Goal: Navigation & Orientation: Find specific page/section

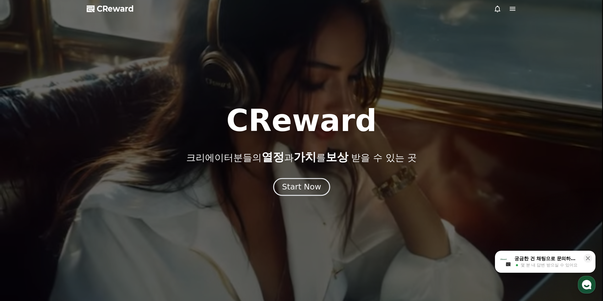
click at [303, 185] on div "Start Now" at bounding box center [301, 187] width 39 height 11
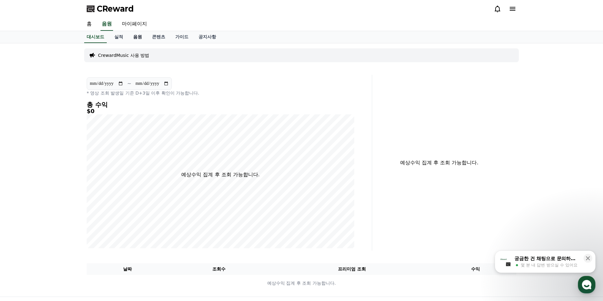
click at [129, 33] on link "음원" at bounding box center [137, 37] width 19 height 12
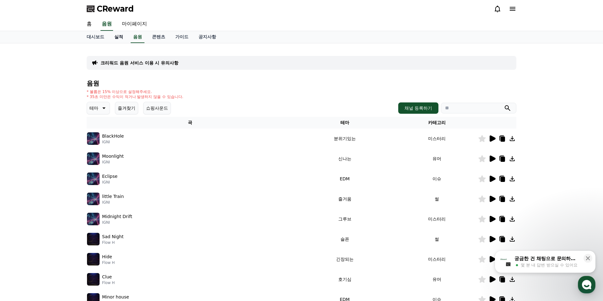
click at [121, 37] on link "실적" at bounding box center [118, 37] width 19 height 12
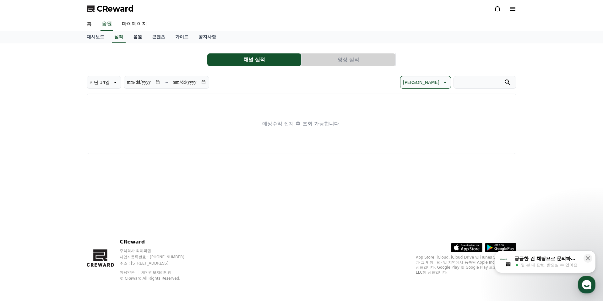
click at [135, 38] on link "음원" at bounding box center [137, 37] width 19 height 12
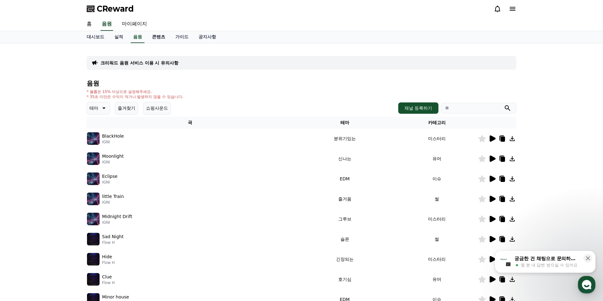
click at [159, 37] on link "콘텐츠" at bounding box center [158, 37] width 23 height 12
click at [175, 33] on link "가이드" at bounding box center [181, 37] width 23 height 12
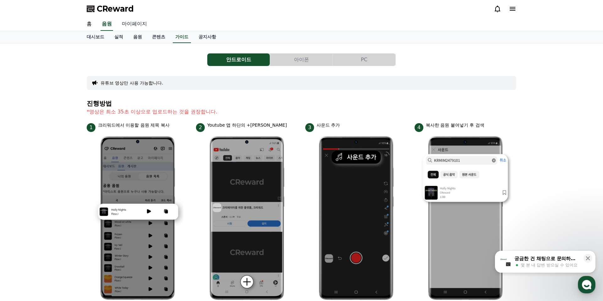
click at [131, 24] on link "마이페이지" at bounding box center [134, 24] width 35 height 13
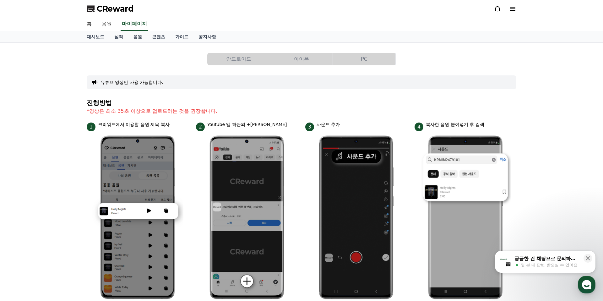
select select "**********"
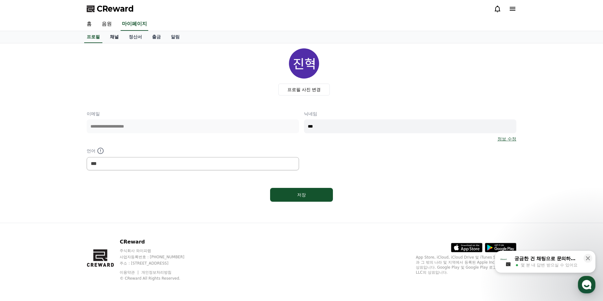
click at [113, 35] on link "채널" at bounding box center [114, 37] width 19 height 12
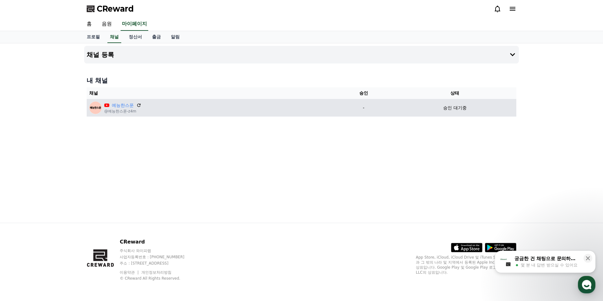
click at [464, 111] on p "승인 대기중" at bounding box center [454, 108] width 23 height 7
